Goal: Information Seeking & Learning: Learn about a topic

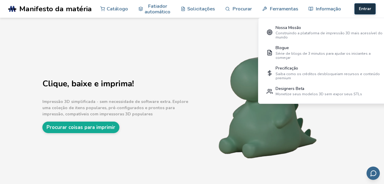
click at [364, 7] on button "Entrar" at bounding box center [365, 8] width 21 height 11
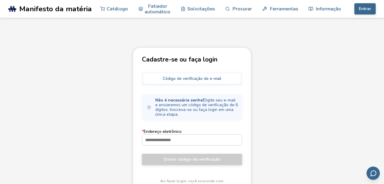
drag, startPoint x: 366, startPoint y: 5, endPoint x: 238, endPoint y: 39, distance: 131.7
click at [238, 39] on main "Cadastre-se ou faça login Código de verificação de e-mail Não é necessária senh…" at bounding box center [192, 107] width 384 height 215
click at [204, 141] on input "* Endereço eletrônico" at bounding box center [192, 140] width 100 height 11
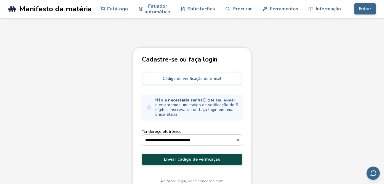
type input "**********"
click at [199, 156] on button "Enviar código de verificação" at bounding box center [192, 159] width 100 height 11
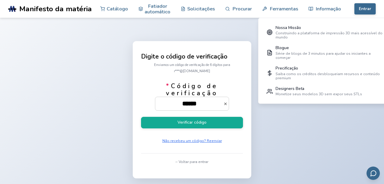
type input "******"
click at [141, 117] on button "Verificar código" at bounding box center [192, 123] width 102 height 12
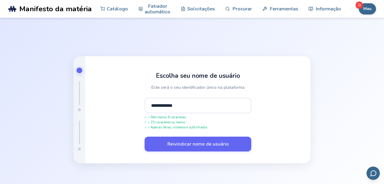
type input "**********"
click at [145, 137] on button "Reivindicar nome de usuário" at bounding box center [198, 144] width 107 height 15
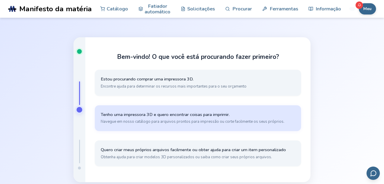
click at [197, 127] on button "Tenho uma impressora 3D e quero encontrar coisas para imprimir. Navegue em noss…" at bounding box center [198, 119] width 206 height 26
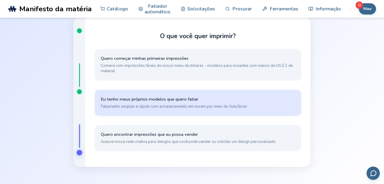
scroll to position [18, 0]
click at [191, 107] on span "Fatiamento simples e rápido com armazenamento em nuvem por meio do AutoSlicer" at bounding box center [198, 106] width 194 height 5
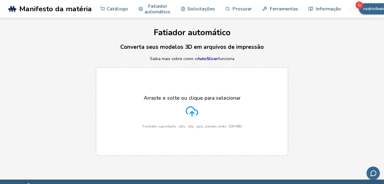
click at [189, 114] on icon at bounding box center [192, 112] width 12 height 12
click at [0, 0] on input "Arraste e solte ou clique para selecionar Formato suportado: .stls, .obj, .zips…" at bounding box center [0, 0] width 0 height 0
click at [119, 11] on font "Catálogo" at bounding box center [117, 9] width 21 height 6
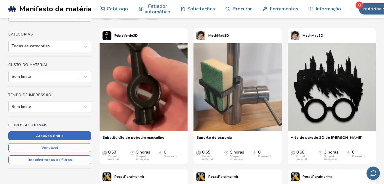
scroll to position [77, 0]
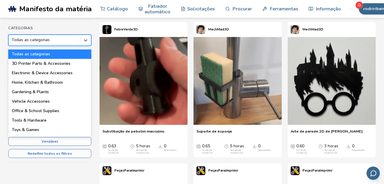
click at [56, 39] on div at bounding box center [45, 40] width 66 height 6
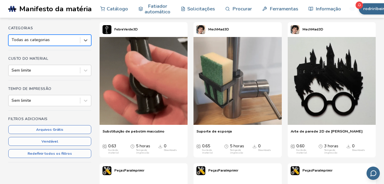
click at [56, 39] on div at bounding box center [45, 40] width 66 height 6
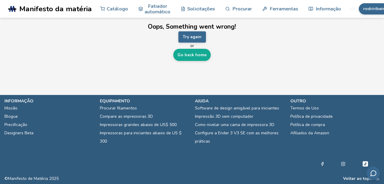
scroll to position [0, 0]
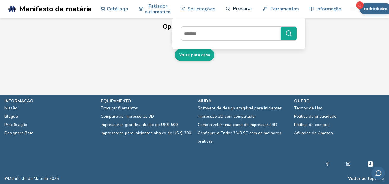
click at [233, 9] on font "Procurar" at bounding box center [242, 9] width 19 height 6
click at [236, 39] on input at bounding box center [229, 33] width 97 height 11
click at [233, 36] on input at bounding box center [229, 33] width 97 height 11
type input "**********"
click at [280, 27] on button "**********" at bounding box center [288, 34] width 16 height 14
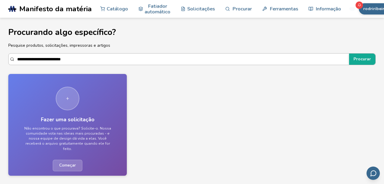
click at [182, 60] on input "**********" at bounding box center [181, 59] width 329 height 11
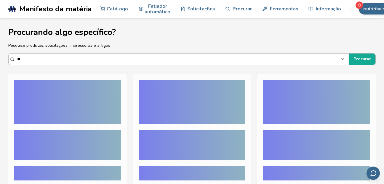
type input "*"
click at [349, 54] on button "Procurar" at bounding box center [362, 59] width 26 height 11
type input "*"
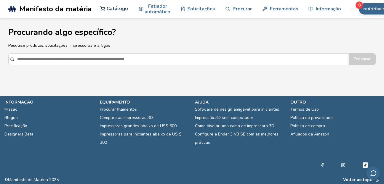
click at [107, 10] on font "Catálogo" at bounding box center [117, 9] width 21 height 6
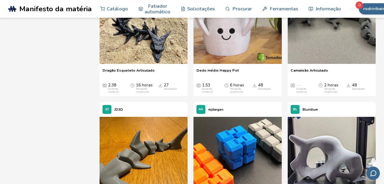
scroll to position [697, 0]
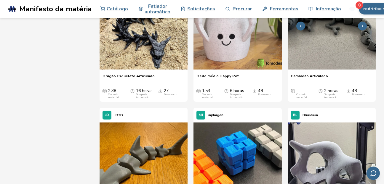
click at [344, 69] on img at bounding box center [332, 25] width 88 height 88
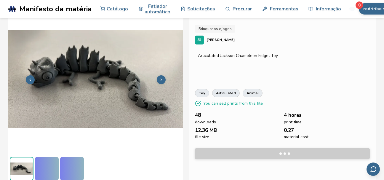
scroll to position [19, 0]
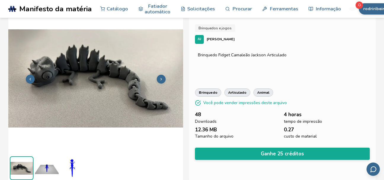
click at [160, 79] on icon at bounding box center [161, 79] width 4 height 4
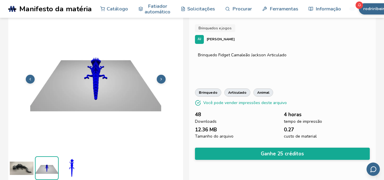
click at [160, 79] on icon at bounding box center [161, 79] width 4 height 4
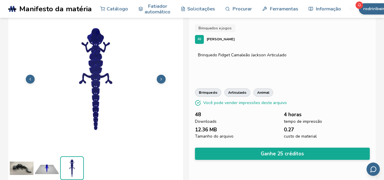
click at [160, 79] on icon at bounding box center [161, 79] width 4 height 4
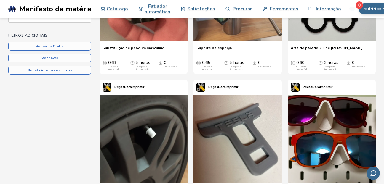
scroll to position [77, 0]
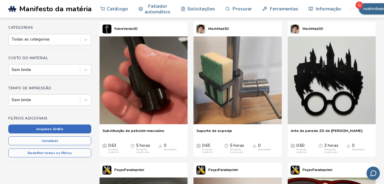
click at [63, 127] on button "Arquivos Grátis" at bounding box center [49, 129] width 83 height 9
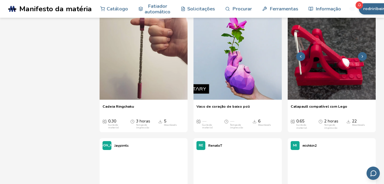
scroll to position [3763, 0]
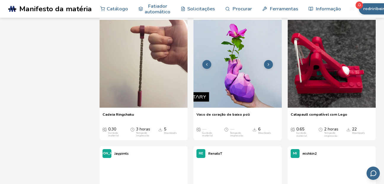
click at [269, 67] on icon at bounding box center [269, 65] width 4 height 4
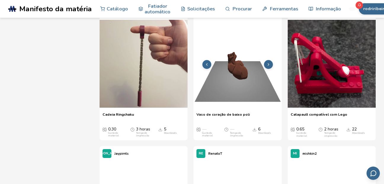
click at [268, 66] on polyline at bounding box center [268, 64] width 1 height 2
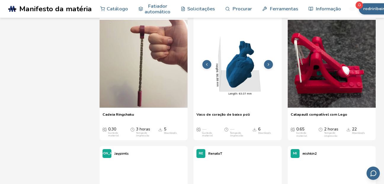
click at [267, 67] on icon at bounding box center [269, 65] width 4 height 4
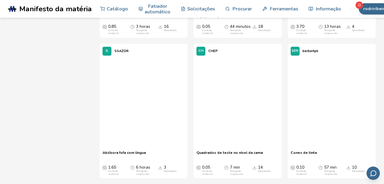
scroll to position [9378, 0]
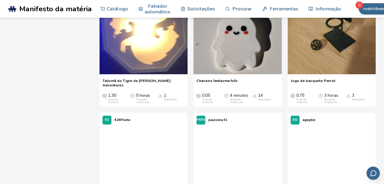
scroll to position [10128, 0]
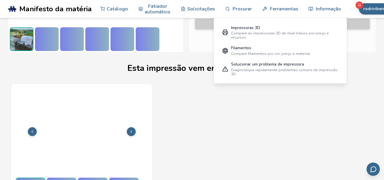
scroll to position [169, 0]
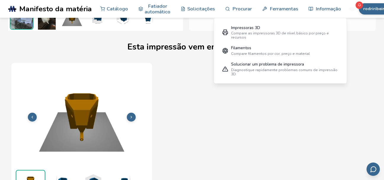
click at [129, 114] on button at bounding box center [131, 117] width 9 height 9
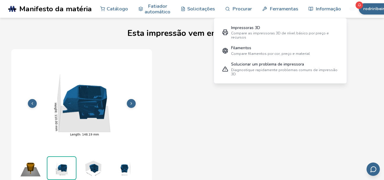
click at [127, 103] on button at bounding box center [131, 103] width 9 height 9
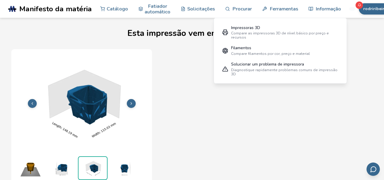
click at [127, 103] on button at bounding box center [131, 103] width 9 height 9
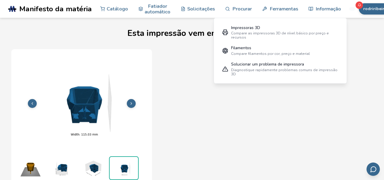
click at [128, 103] on button at bounding box center [131, 103] width 9 height 9
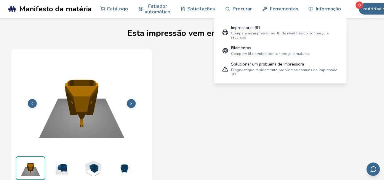
click at [128, 103] on button at bounding box center [131, 103] width 9 height 9
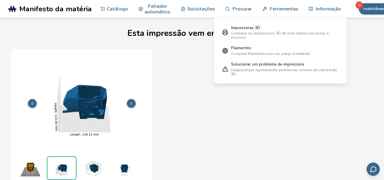
click at [128, 103] on button at bounding box center [131, 103] width 9 height 9
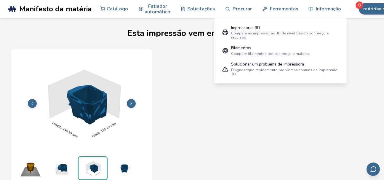
click at [128, 103] on button at bounding box center [131, 103] width 9 height 9
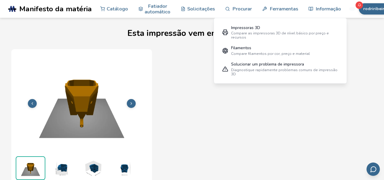
click at [128, 103] on button at bounding box center [131, 103] width 9 height 9
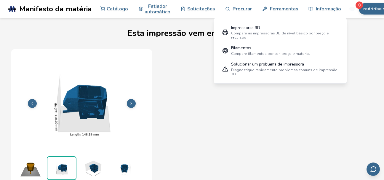
click at [128, 106] on button at bounding box center [131, 103] width 9 height 9
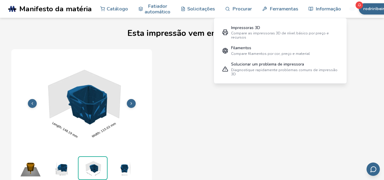
click at [128, 106] on button at bounding box center [131, 103] width 9 height 9
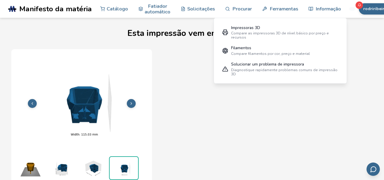
click at [128, 106] on button at bounding box center [131, 103] width 9 height 9
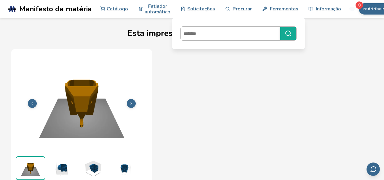
click at [240, 36] on input at bounding box center [229, 33] width 97 height 11
type input "**********"
click at [280, 27] on button "**********" at bounding box center [288, 34] width 16 height 14
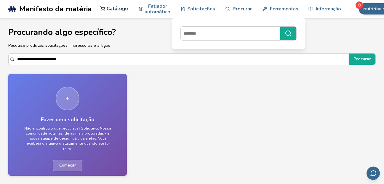
click at [122, 7] on font "Catálogo" at bounding box center [117, 9] width 21 height 6
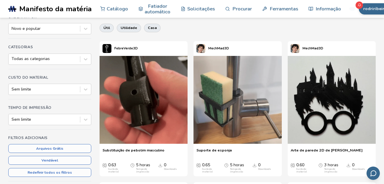
scroll to position [87, 0]
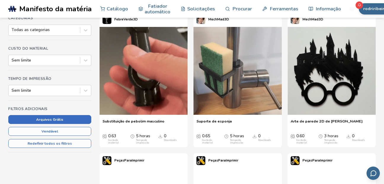
click at [60, 119] on button "Arquivos Grátis" at bounding box center [49, 119] width 83 height 9
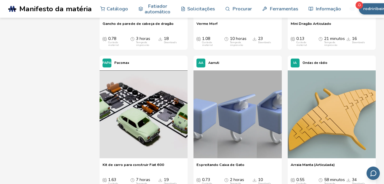
scroll to position [2212, 0]
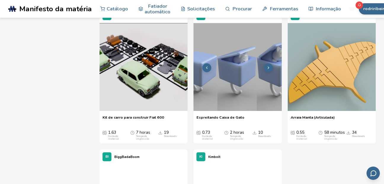
click at [207, 70] on icon at bounding box center [207, 68] width 4 height 4
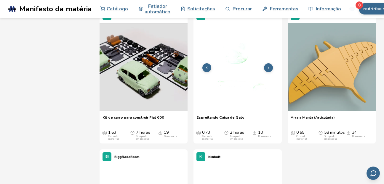
click at [207, 70] on icon at bounding box center [207, 68] width 4 height 4
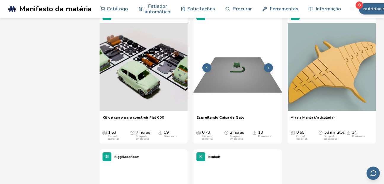
click at [207, 70] on icon at bounding box center [207, 68] width 4 height 4
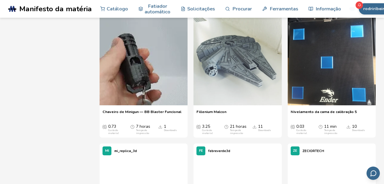
scroll to position [4776, 0]
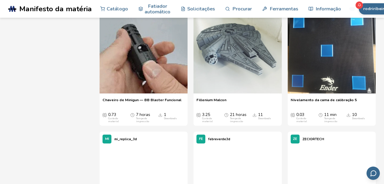
click at [362, 120] on div "Downloads" at bounding box center [358, 118] width 13 height 3
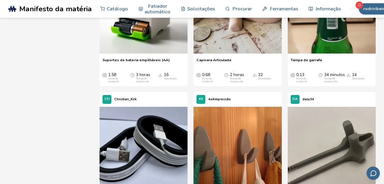
scroll to position [5238, 0]
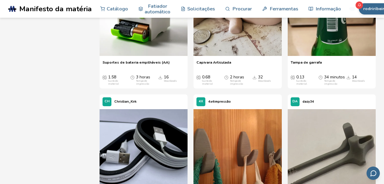
click at [267, 15] on icon at bounding box center [269, 12] width 4 height 4
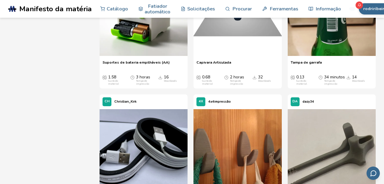
click at [267, 15] on icon at bounding box center [269, 12] width 4 height 4
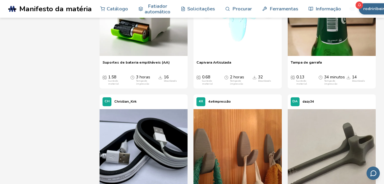
click at [267, 15] on icon at bounding box center [269, 12] width 4 height 4
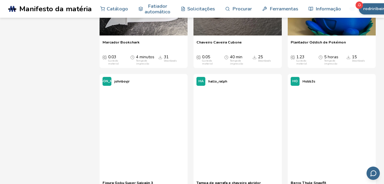
scroll to position [6119, 0]
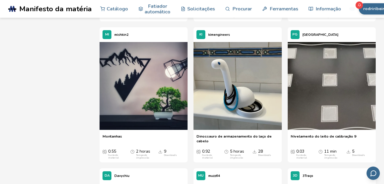
scroll to position [7711, 0]
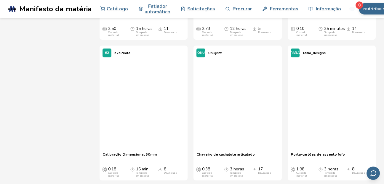
scroll to position [10388, 0]
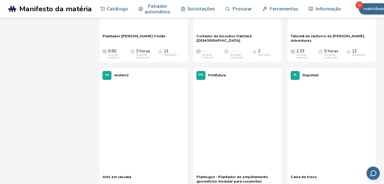
scroll to position [11226, 0]
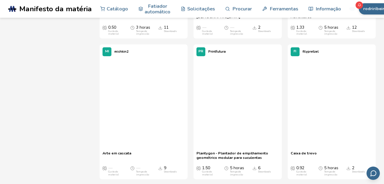
click at [374, 59] on div "FI filypretzel" at bounding box center [332, 51] width 88 height 15
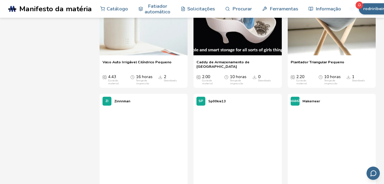
scroll to position [12024, 0]
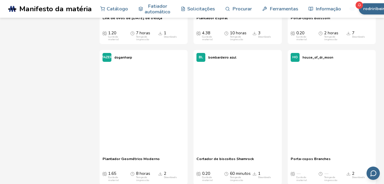
scroll to position [13489, 0]
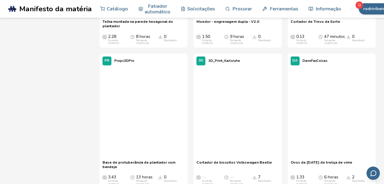
scroll to position [15926, 0]
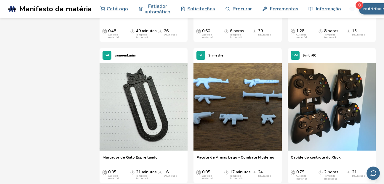
scroll to position [3897, 0]
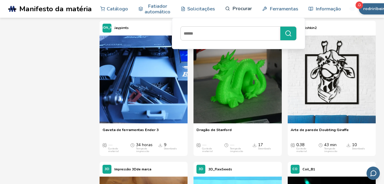
click at [239, 9] on font "Procurar" at bounding box center [242, 9] width 19 height 6
click at [241, 33] on input at bounding box center [229, 33] width 97 height 11
click at [280, 27] on button "**********" at bounding box center [288, 34] width 16 height 14
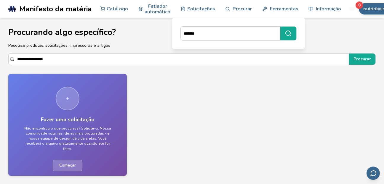
type input "******"
click at [280, 27] on button "******" at bounding box center [288, 34] width 16 height 14
click at [114, 12] on link "Catálogo" at bounding box center [114, 9] width 28 height 18
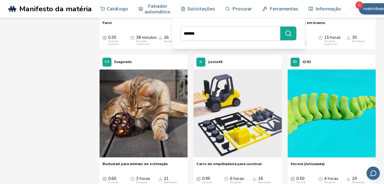
scroll to position [3734, 0]
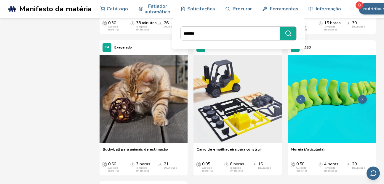
click at [334, 140] on img at bounding box center [332, 99] width 88 height 88
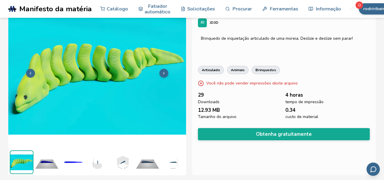
scroll to position [17, 0]
